Goal: Information Seeking & Learning: Learn about a topic

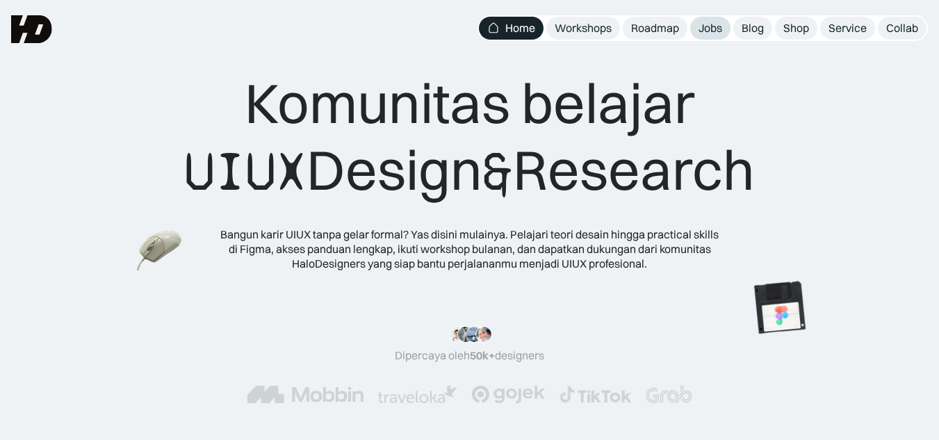
click at [717, 28] on div "Jobs" at bounding box center [711, 28] width 24 height 15
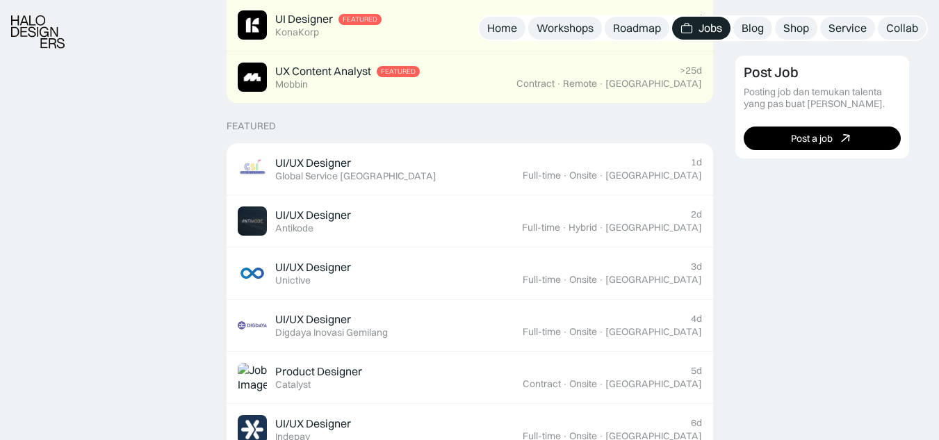
scroll to position [487, 0]
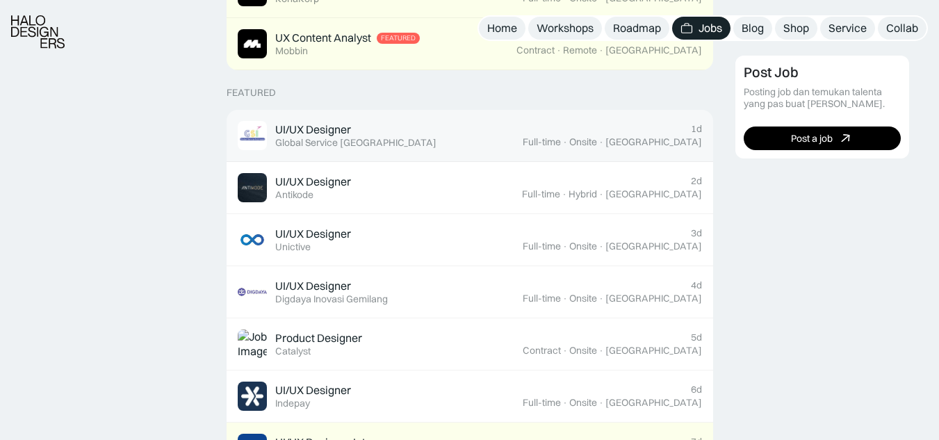
click at [389, 147] on div "UI/UX Designer Featured Global Service [GEOGRAPHIC_DATA]" at bounding box center [380, 135] width 285 height 29
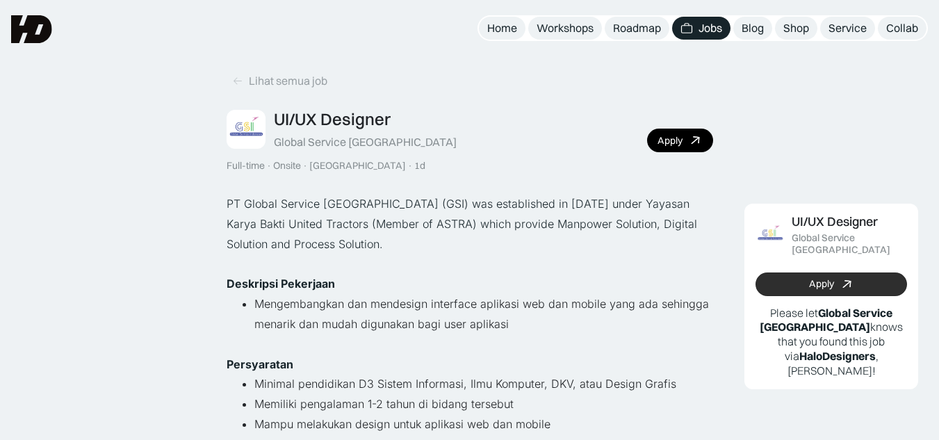
click at [830, 278] on div "Apply" at bounding box center [821, 284] width 25 height 12
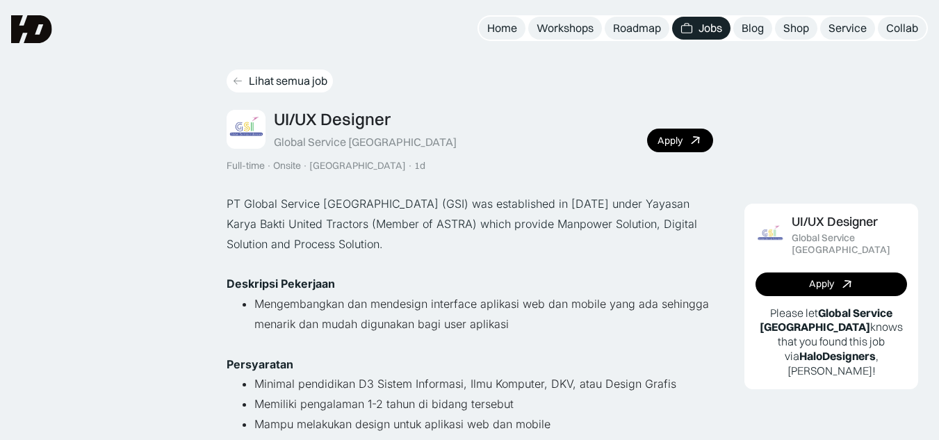
click at [254, 84] on div "Lihat semua job" at bounding box center [288, 81] width 79 height 15
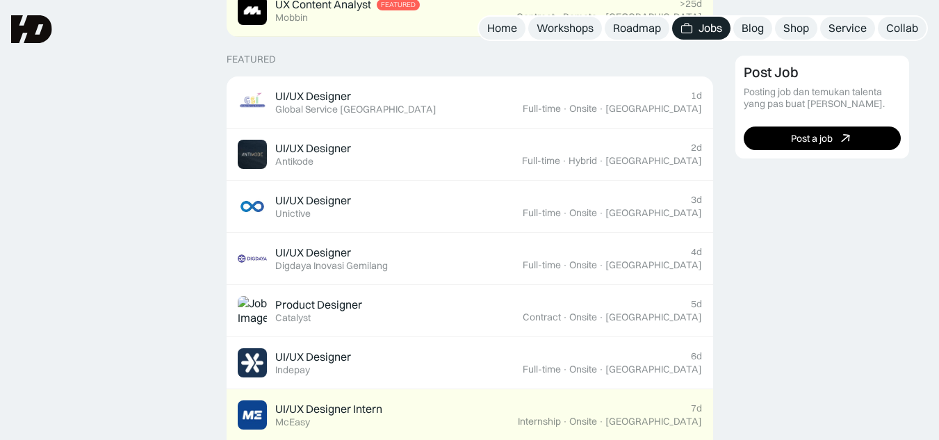
scroll to position [487, 0]
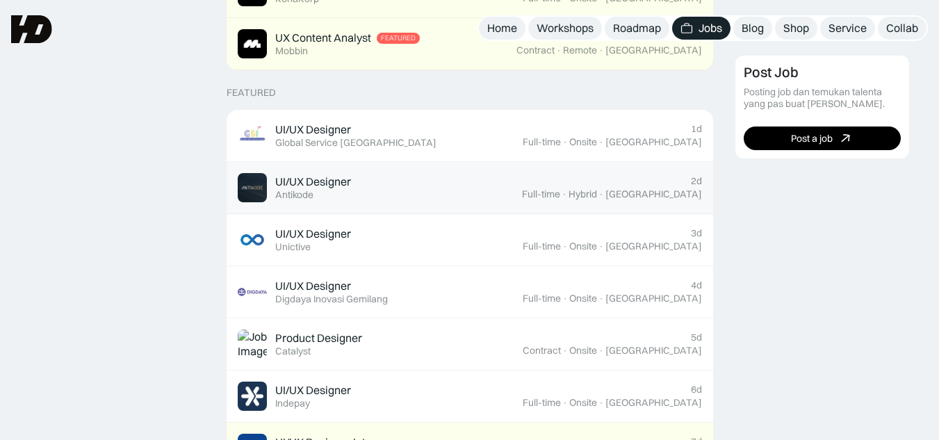
click at [366, 181] on div "UI/UX Designer Featured Antikode" at bounding box center [380, 187] width 284 height 29
